Goal: Check status: Check status

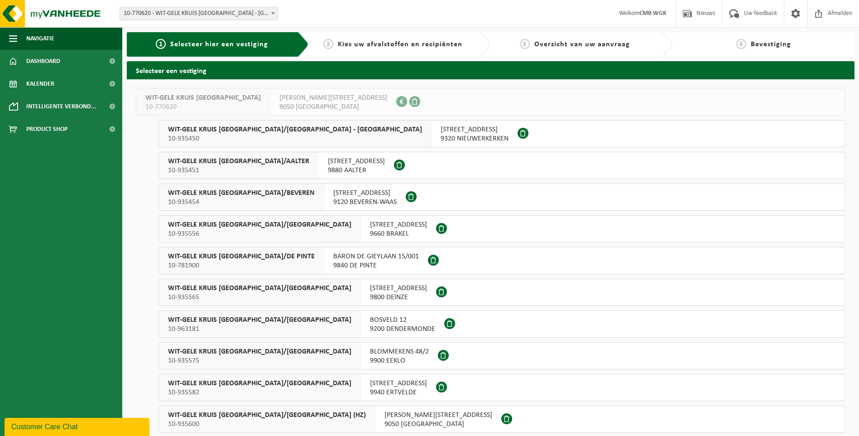
click at [273, 10] on span at bounding box center [273, 13] width 9 height 12
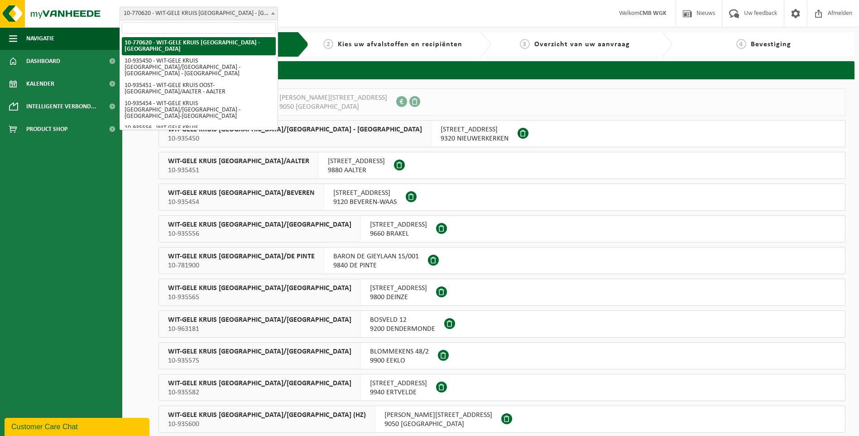
click at [248, 29] on input "search" at bounding box center [199, 27] width 154 height 11
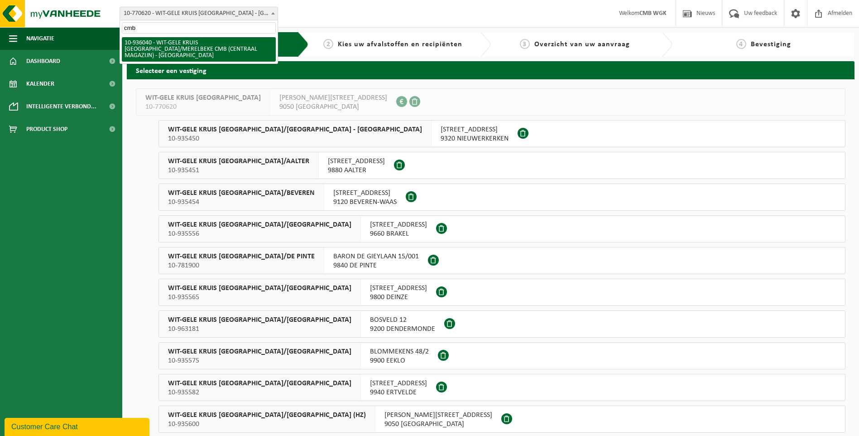
type input "cmb"
select select "136916"
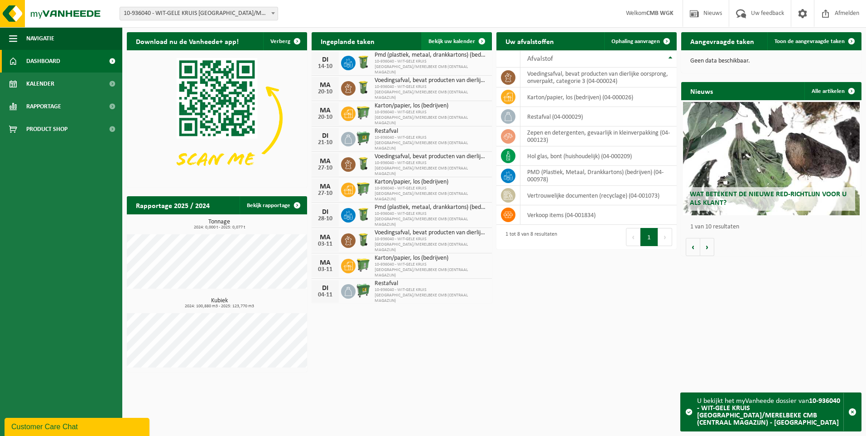
click at [464, 38] on link "Bekijk uw kalender" at bounding box center [456, 41] width 70 height 18
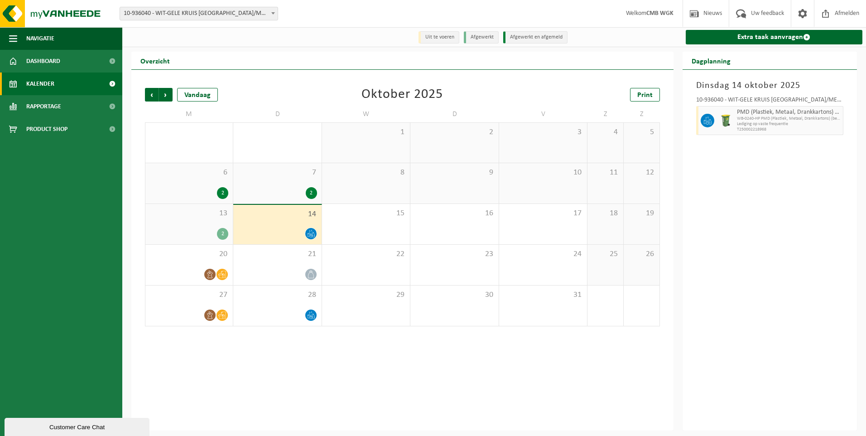
drag, startPoint x: 363, startPoint y: 386, endPoint x: 363, endPoint y: 379, distance: 6.8
click at [363, 385] on div "Vorige Volgende Vandaag Oktober 2025 Print M D W D V Z Z 29 2 30 1 1 2 3 4 5 6 …" at bounding box center [402, 250] width 542 height 361
click at [311, 235] on icon at bounding box center [311, 235] width 2 height 3
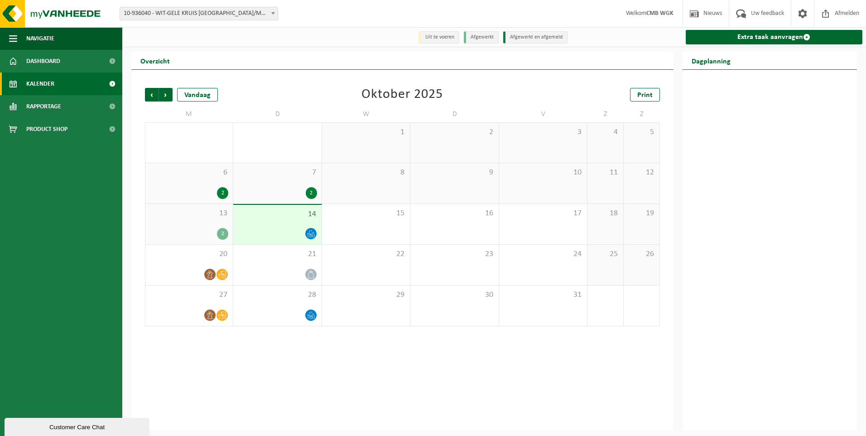
click at [199, 218] on span "13" at bounding box center [189, 213] width 78 height 10
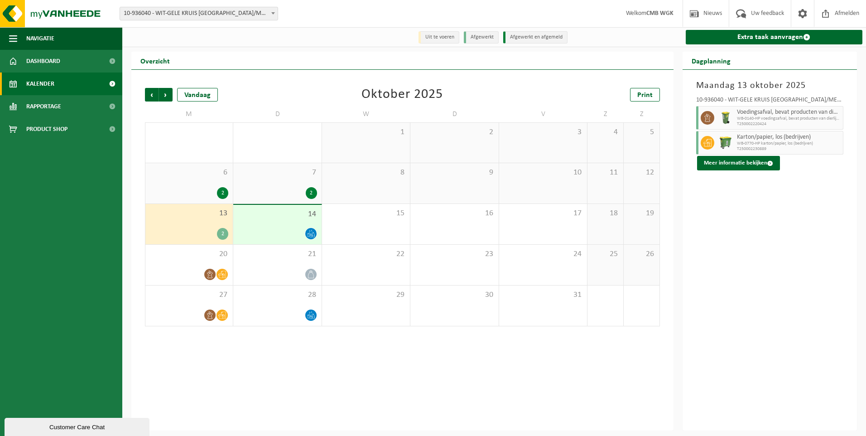
click at [260, 223] on div "14" at bounding box center [277, 224] width 88 height 39
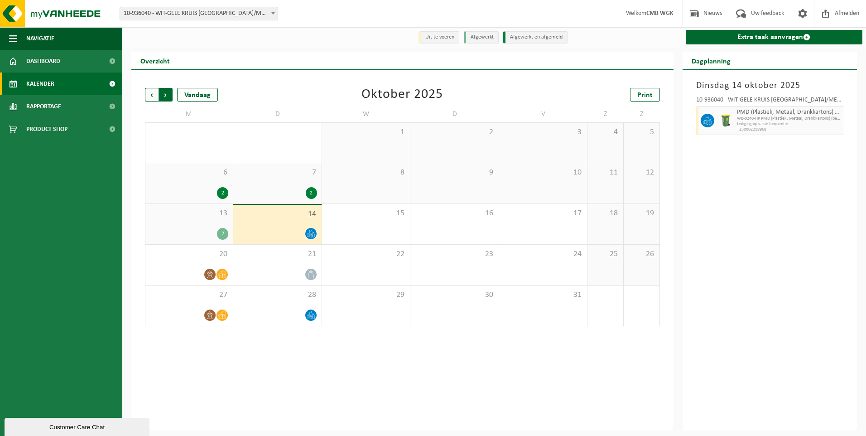
click at [150, 93] on span "Vorige" at bounding box center [152, 95] width 14 height 14
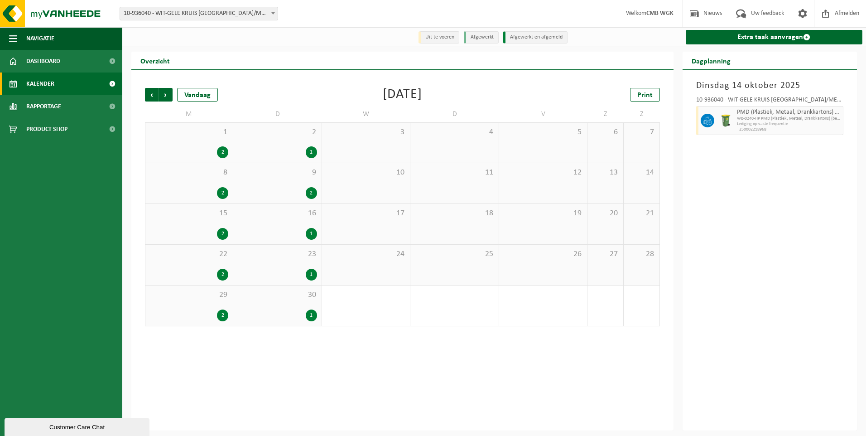
click at [287, 313] on div "1" at bounding box center [277, 315] width 79 height 12
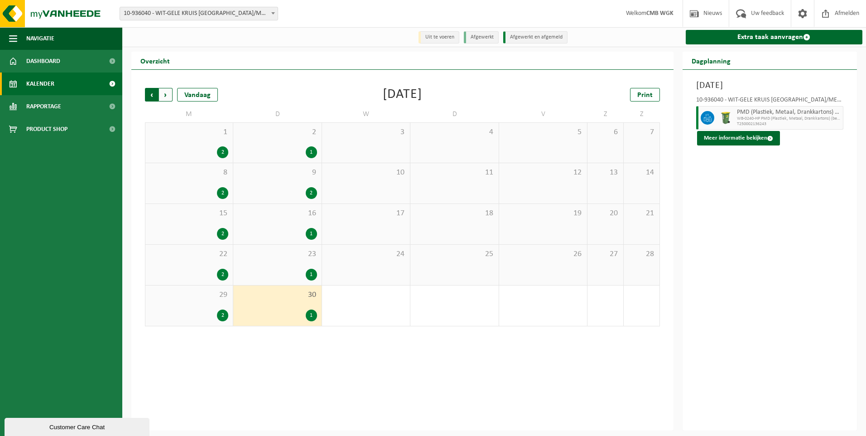
click at [163, 91] on span "Volgende" at bounding box center [166, 95] width 14 height 14
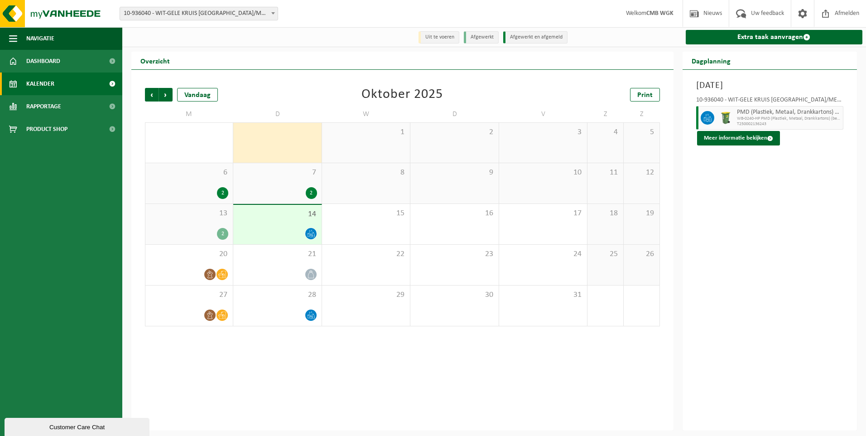
drag, startPoint x: 151, startPoint y: 93, endPoint x: 158, endPoint y: 106, distance: 14.8
click at [151, 93] on span "Vorige" at bounding box center [152, 95] width 14 height 14
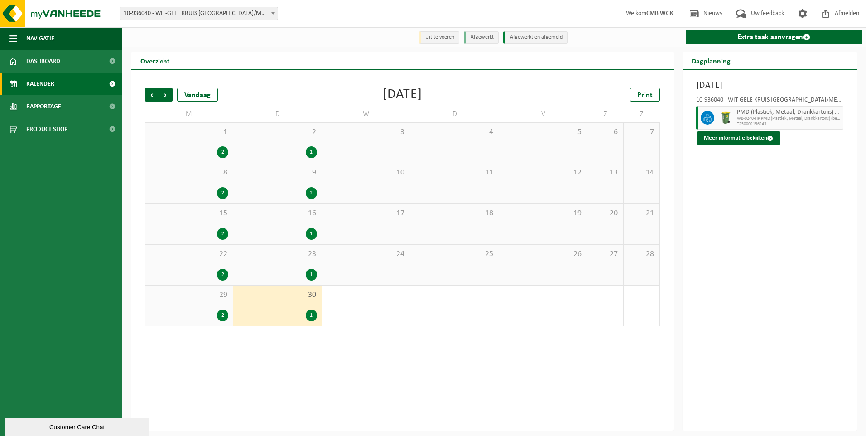
click at [270, 295] on span "30" at bounding box center [277, 295] width 79 height 10
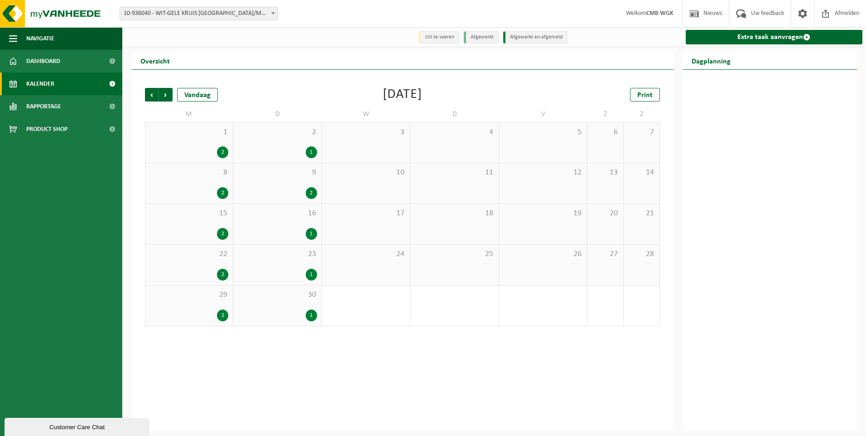
drag, startPoint x: 257, startPoint y: 293, endPoint x: 289, endPoint y: 302, distance: 33.8
click at [257, 293] on span "30" at bounding box center [277, 295] width 79 height 10
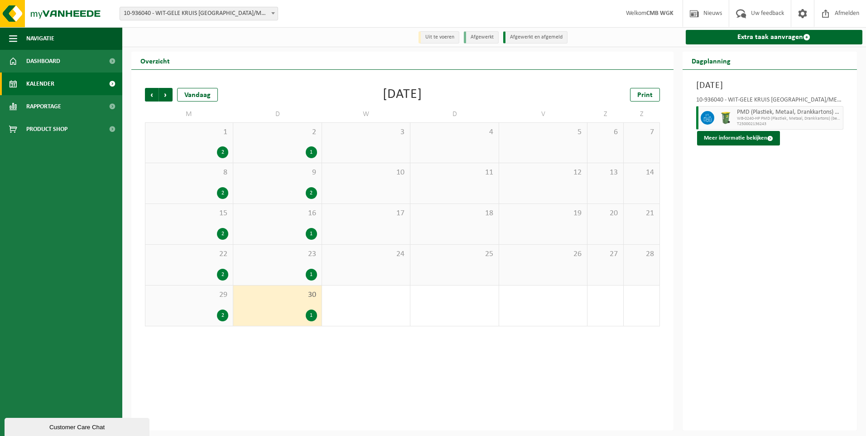
click at [752, 116] on span "PMD (Plastiek, Metaal, Drankkartons) (bedrijven)" at bounding box center [789, 112] width 104 height 7
click at [744, 137] on button "Meer informatie bekijken" at bounding box center [738, 138] width 83 height 14
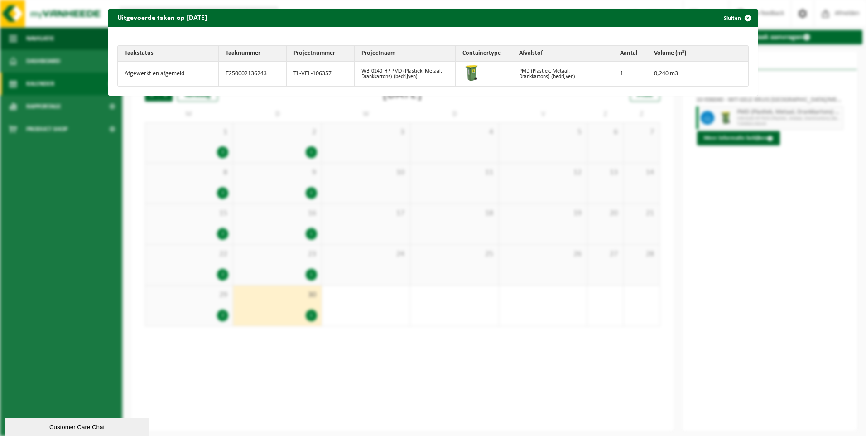
click at [166, 74] on td "Afgewerkt en afgemeld" at bounding box center [168, 74] width 101 height 24
click at [739, 19] on span "button" at bounding box center [748, 18] width 18 height 18
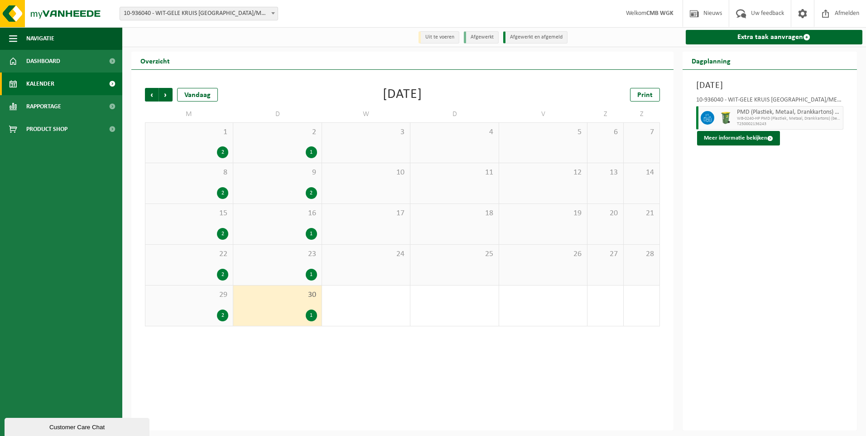
click at [289, 219] on div "16 1" at bounding box center [277, 224] width 88 height 40
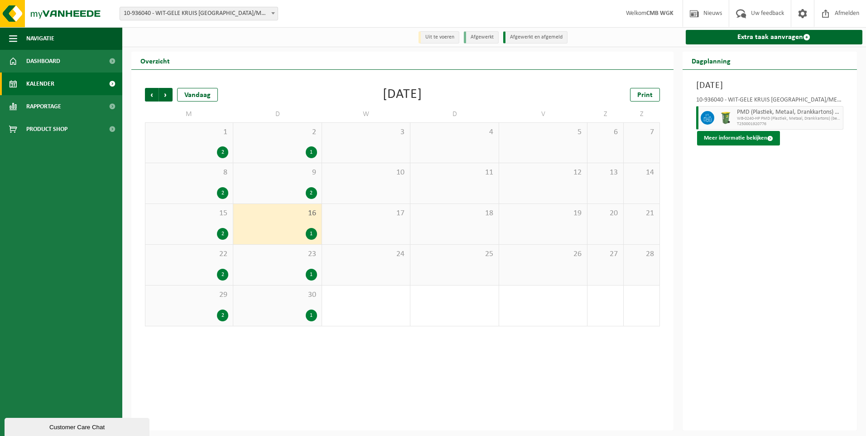
click at [748, 138] on button "Meer informatie bekijken" at bounding box center [738, 138] width 83 height 14
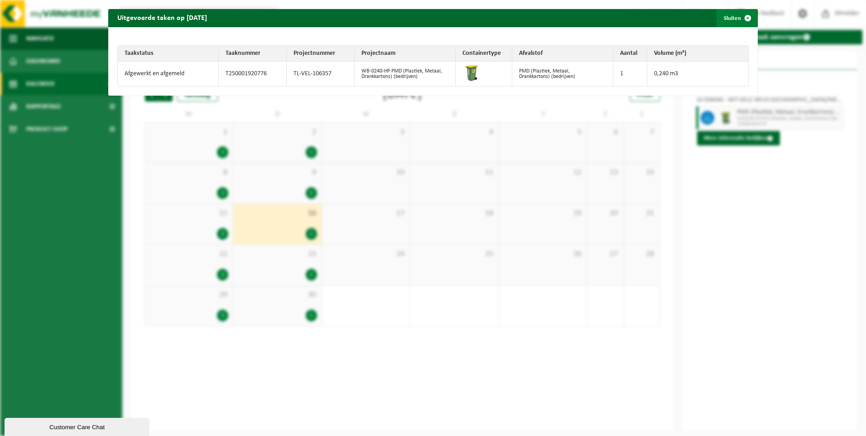
click at [741, 15] on span "button" at bounding box center [748, 18] width 18 height 18
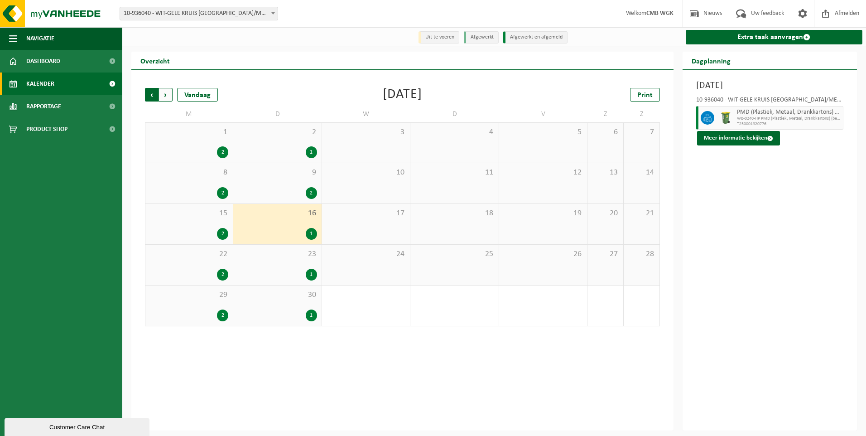
click at [161, 95] on span "Volgende" at bounding box center [166, 95] width 14 height 14
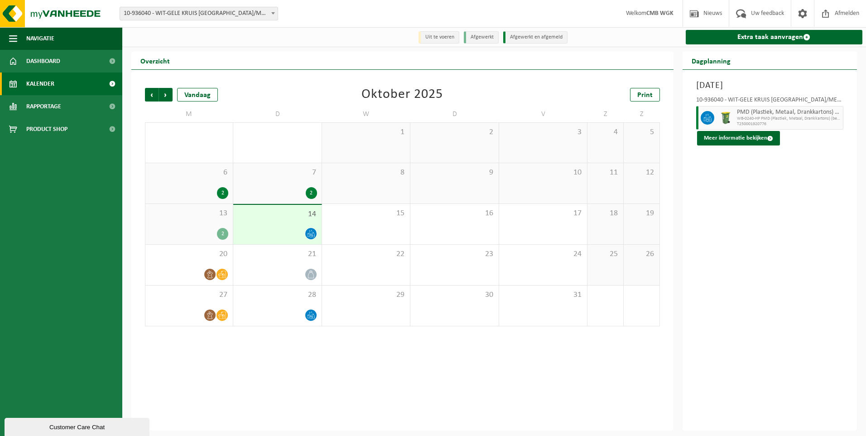
click at [279, 222] on div "14" at bounding box center [277, 224] width 88 height 39
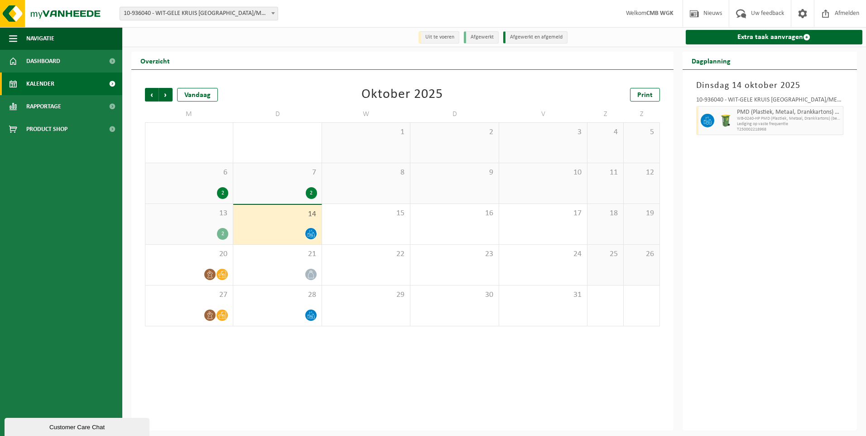
click at [762, 128] on span "T250002218968" at bounding box center [789, 129] width 104 height 5
click at [287, 184] on div "7 2" at bounding box center [277, 183] width 88 height 40
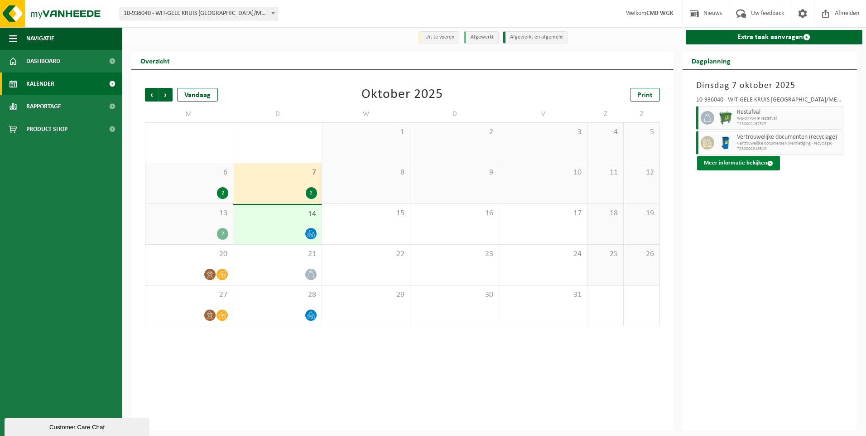
click at [755, 164] on button "Meer informatie bekijken" at bounding box center [738, 163] width 83 height 14
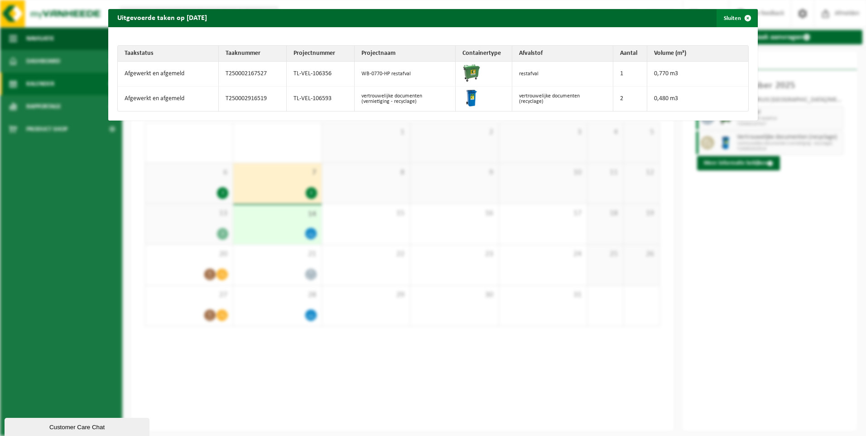
click at [739, 18] on span "button" at bounding box center [748, 18] width 18 height 18
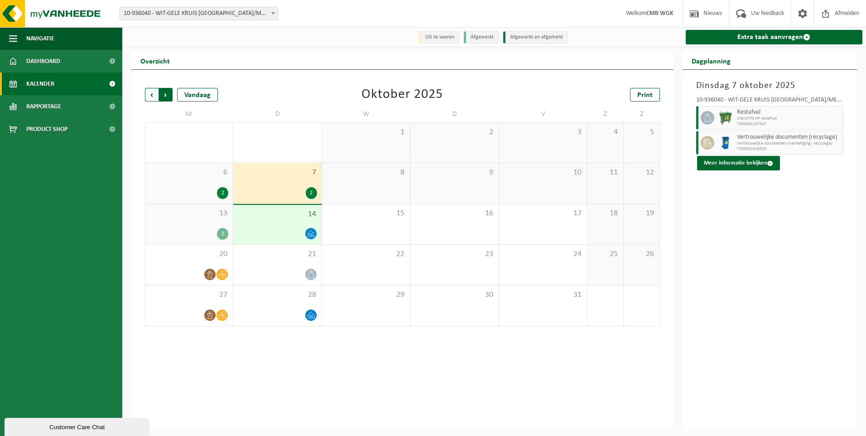
click at [151, 93] on span "Vorige" at bounding box center [152, 95] width 14 height 14
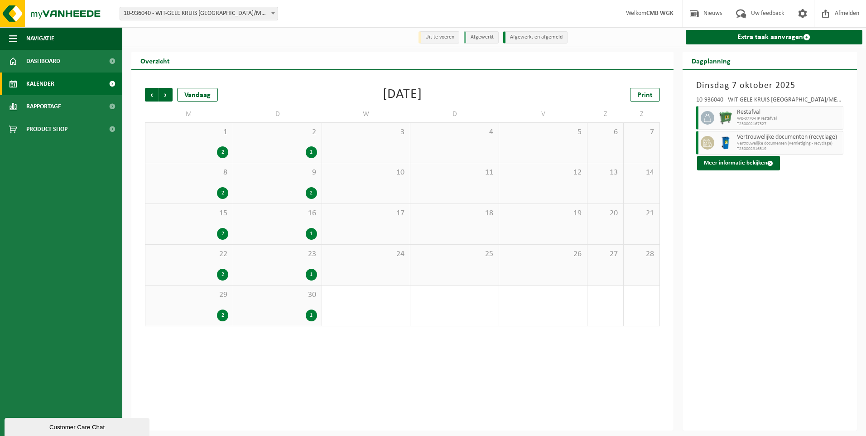
click at [304, 351] on div "Vorige Volgende Vandaag September 2025 Print M D W D V Z Z 1 2 2 1 3 4 5 6 7 8 …" at bounding box center [402, 250] width 542 height 361
click at [823, 385] on div "Dinsdag 7 oktober 2025 10-936040 - WIT-GELE KRUIS OOST-VLAANDEREN/MERELBEKE CMB…" at bounding box center [770, 250] width 175 height 361
click at [292, 222] on div "16 1" at bounding box center [277, 224] width 88 height 40
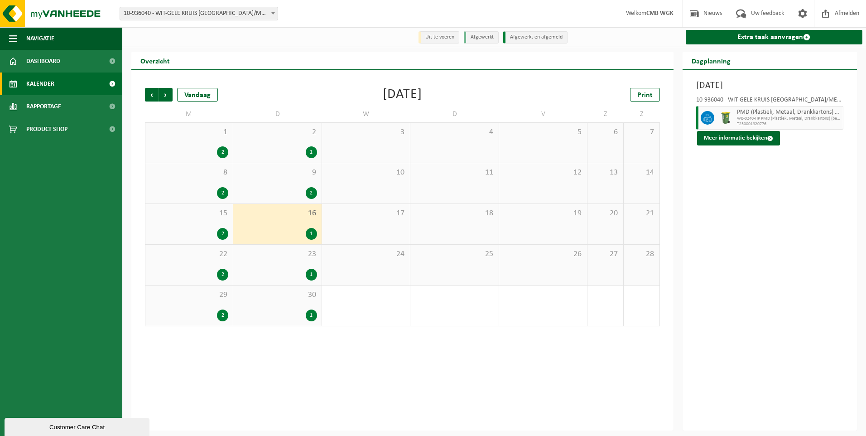
click at [290, 263] on div "23 1" at bounding box center [277, 265] width 88 height 40
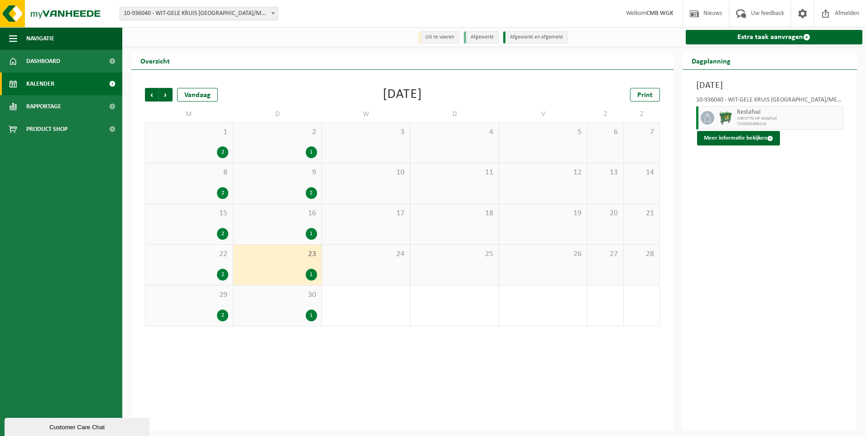
click at [203, 261] on div "22 2" at bounding box center [188, 265] width 87 height 40
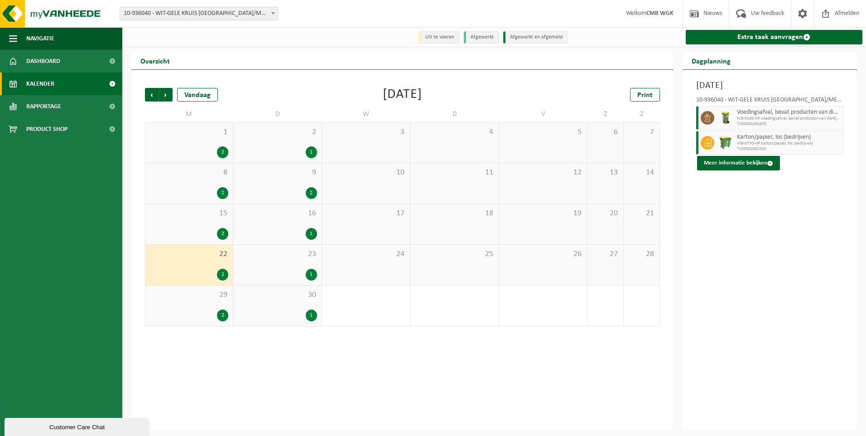
click at [291, 224] on div "16 1" at bounding box center [277, 224] width 88 height 40
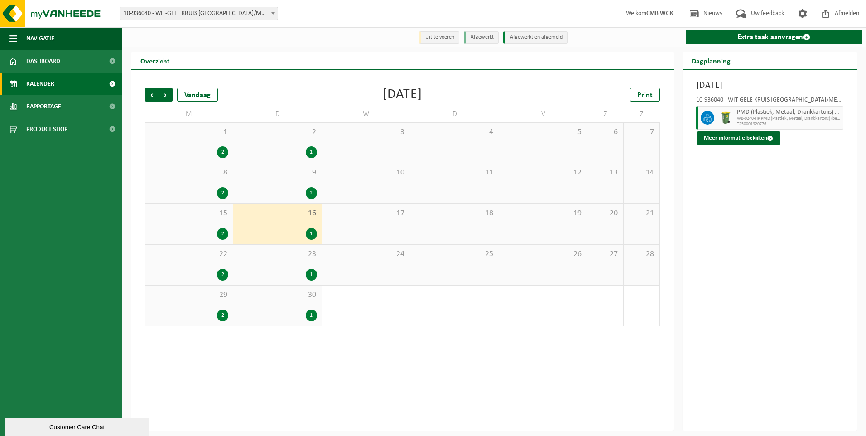
click at [203, 218] on span "15" at bounding box center [189, 213] width 78 height 10
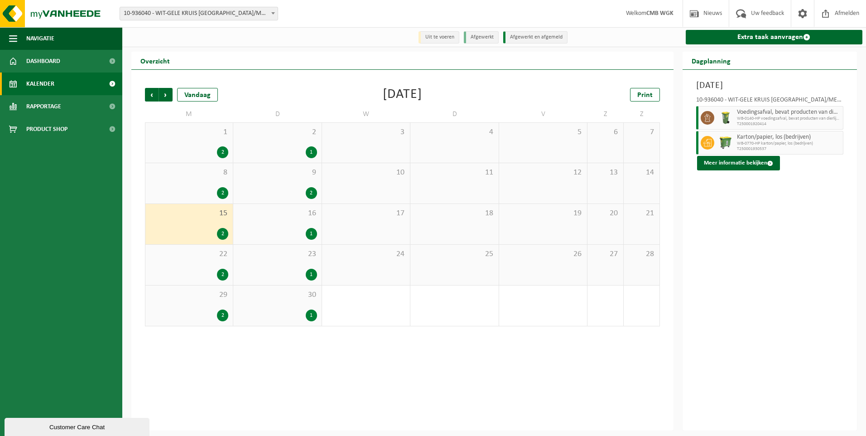
click at [284, 222] on div "16 1" at bounding box center [277, 224] width 88 height 40
